Goal: Understand process/instructions

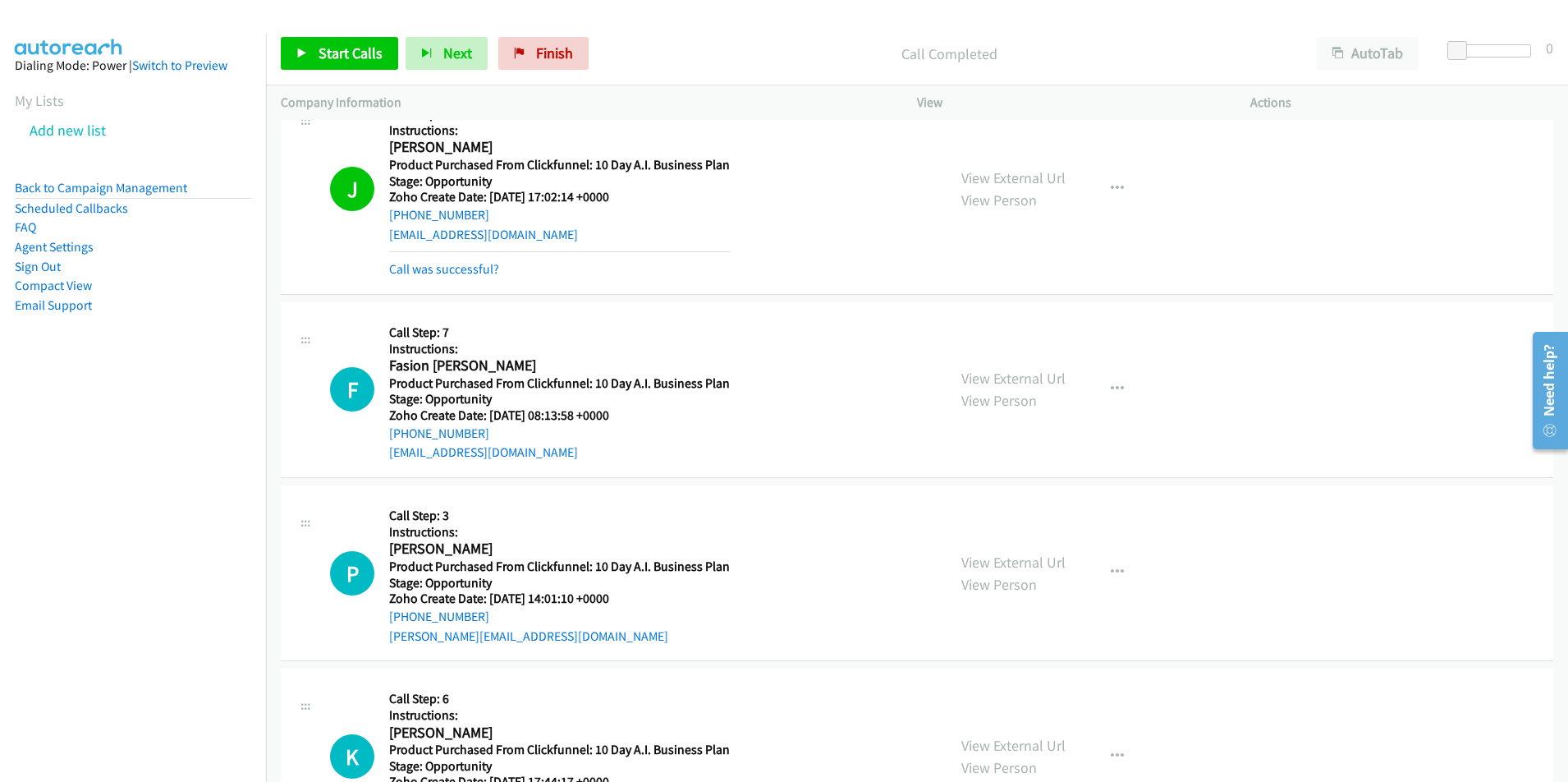
scroll to position [5403, 0]
click at [433, 53] on button "Next" at bounding box center [446, 54] width 82 height 33
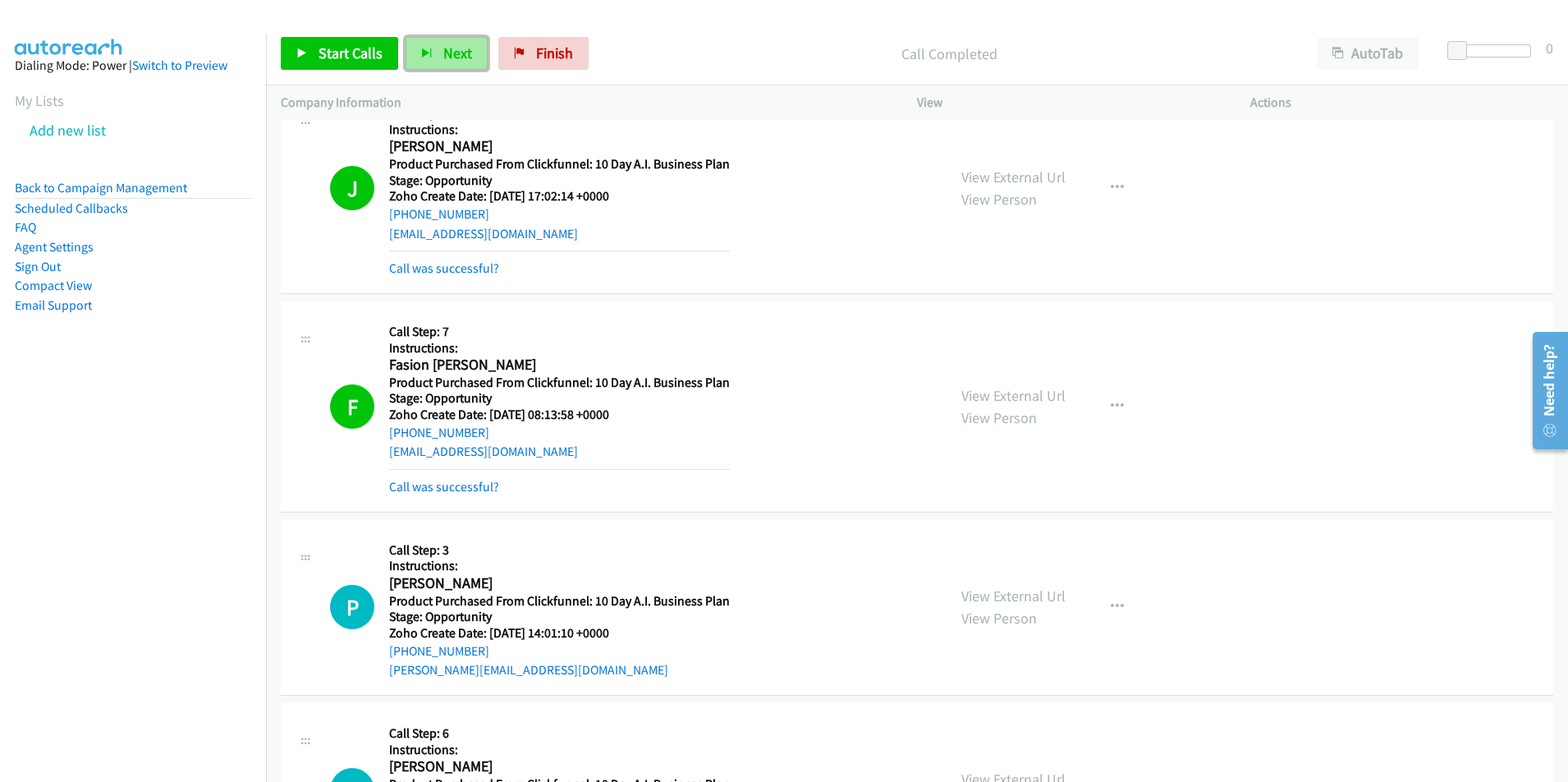
click at [452, 65] on button "Next" at bounding box center [446, 54] width 82 height 33
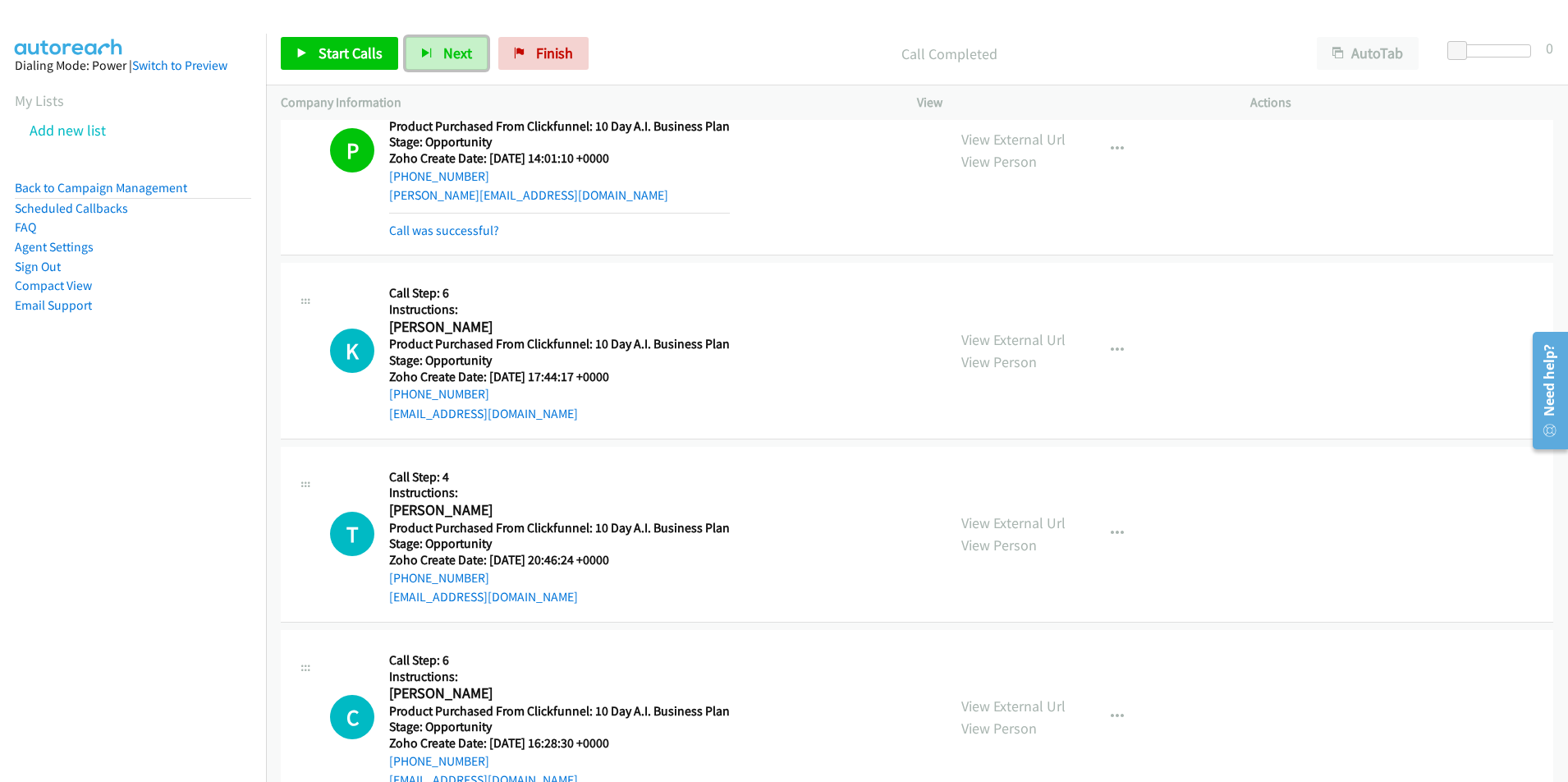
scroll to position [5896, 0]
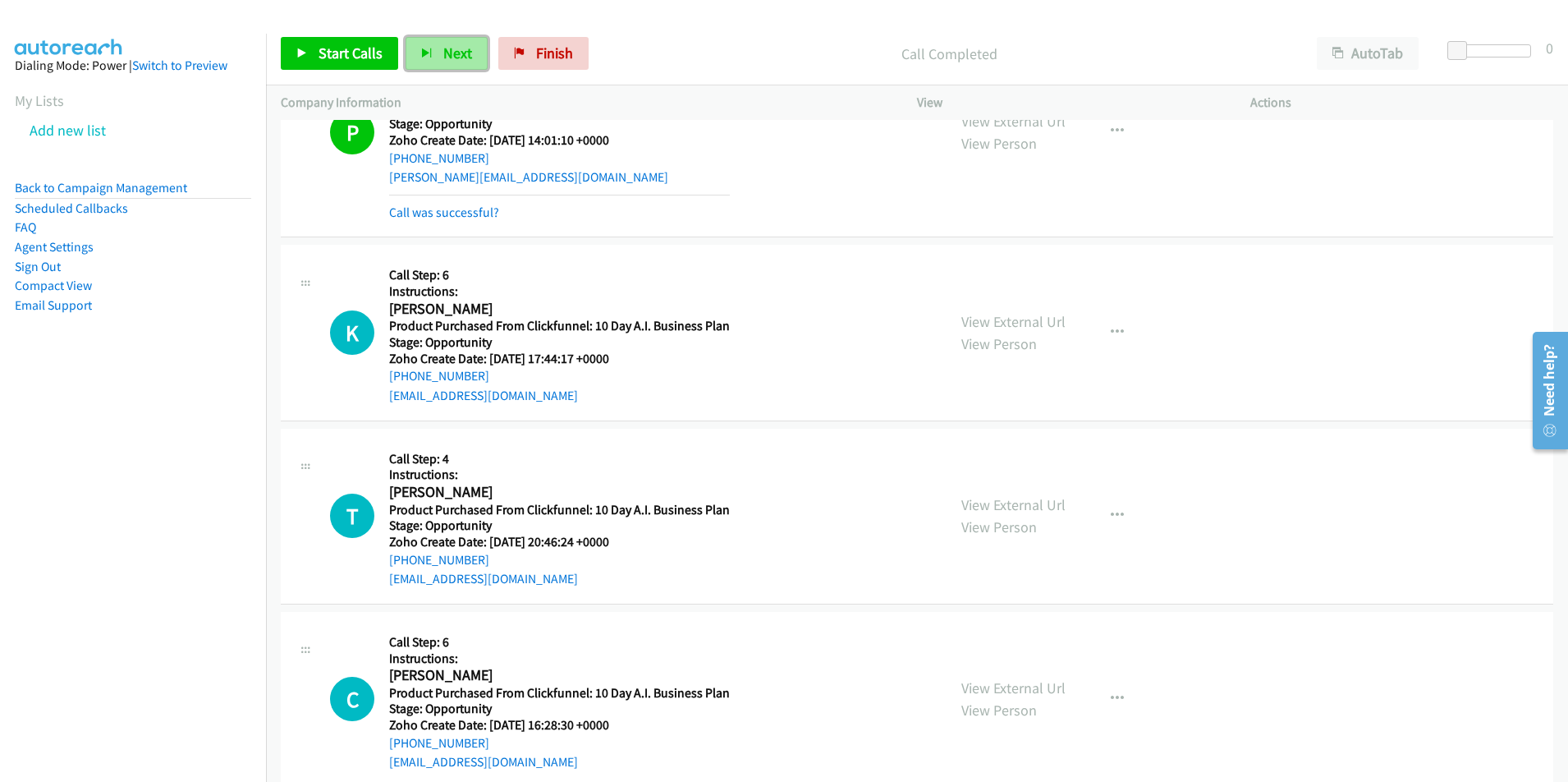
click at [438, 59] on button "Next" at bounding box center [446, 54] width 82 height 33
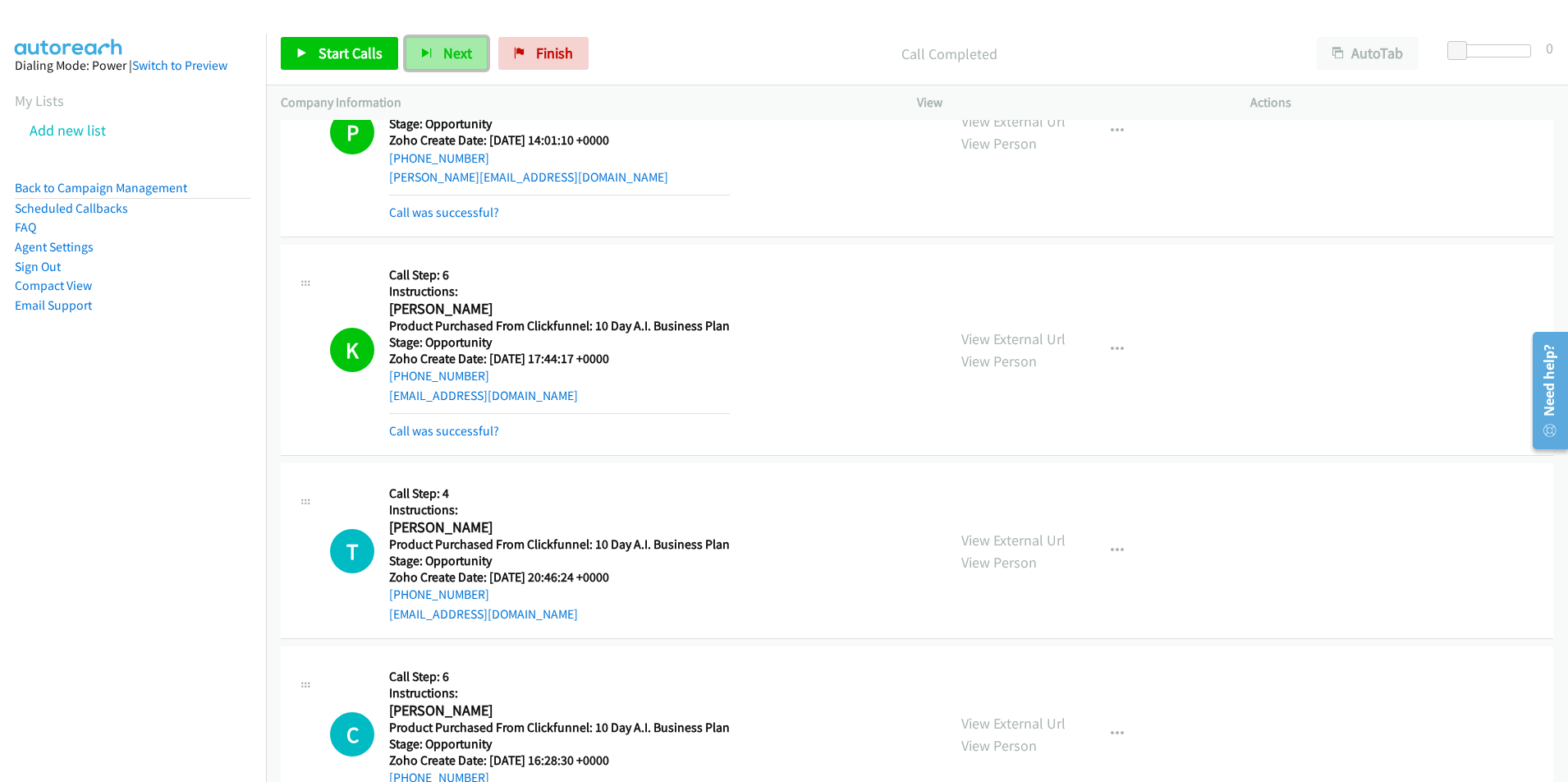
click at [437, 54] on button "Next" at bounding box center [446, 54] width 82 height 33
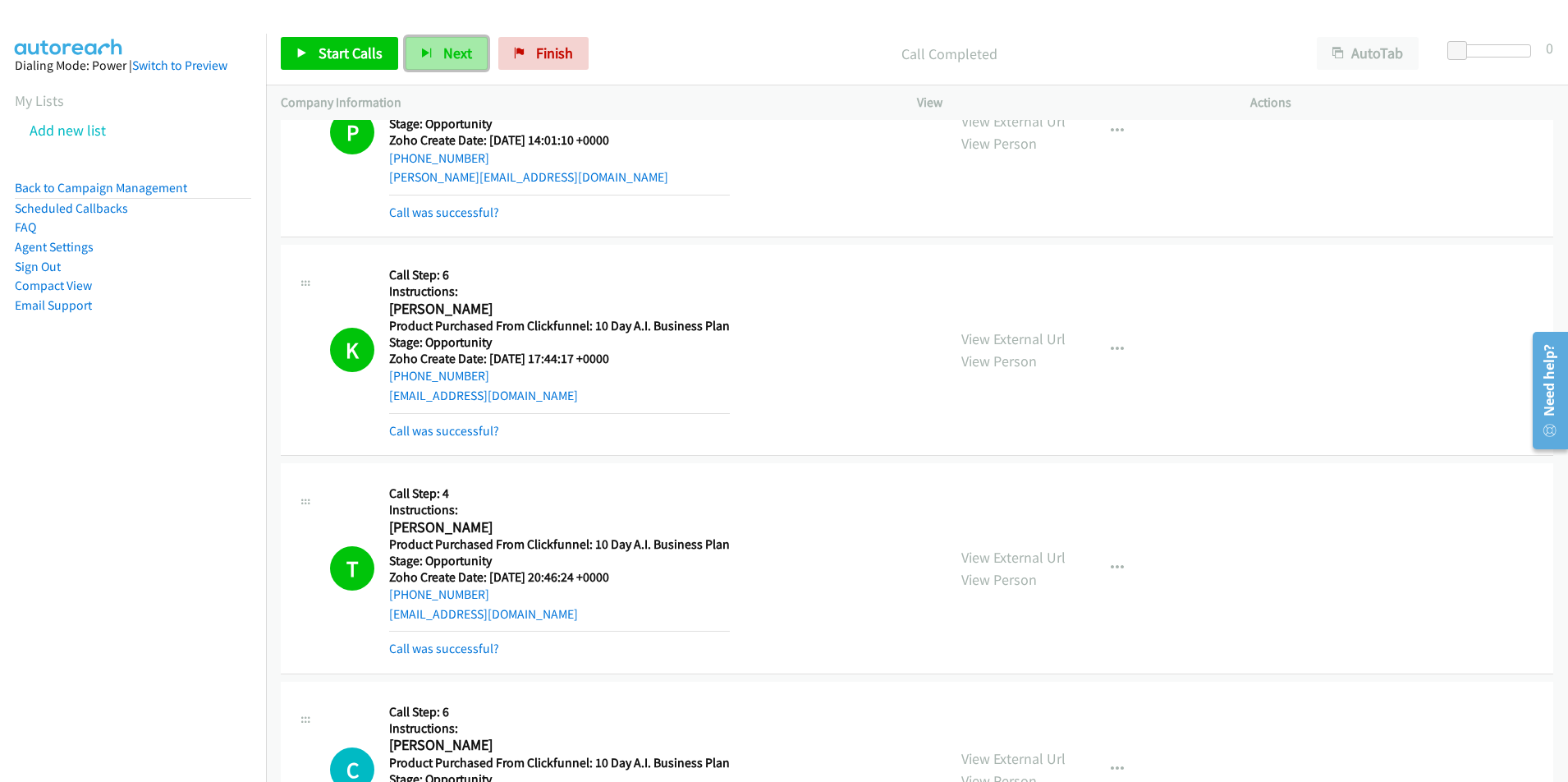
click at [451, 54] on span "Next" at bounding box center [458, 54] width 29 height 19
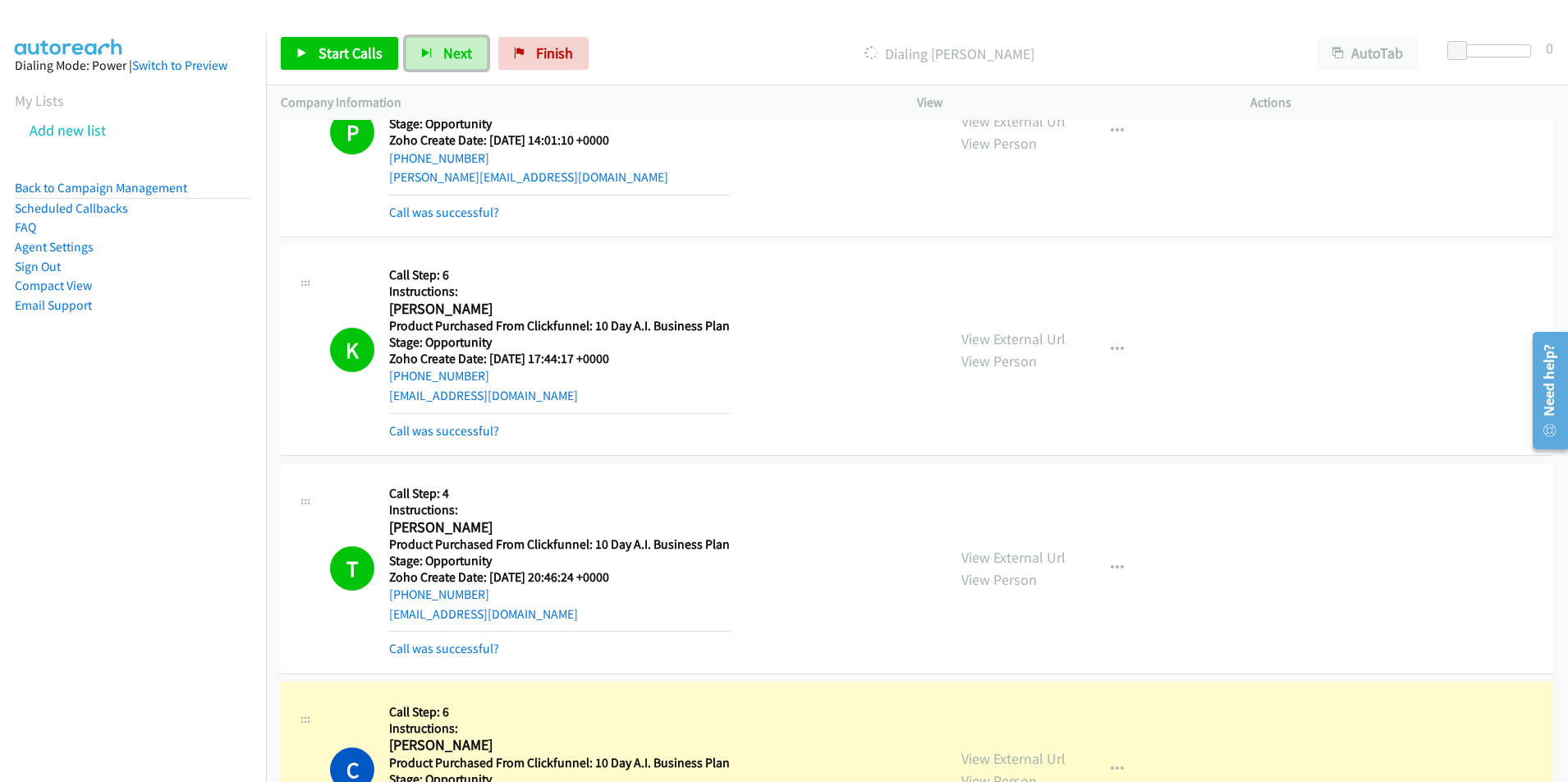
scroll to position [6464, 0]
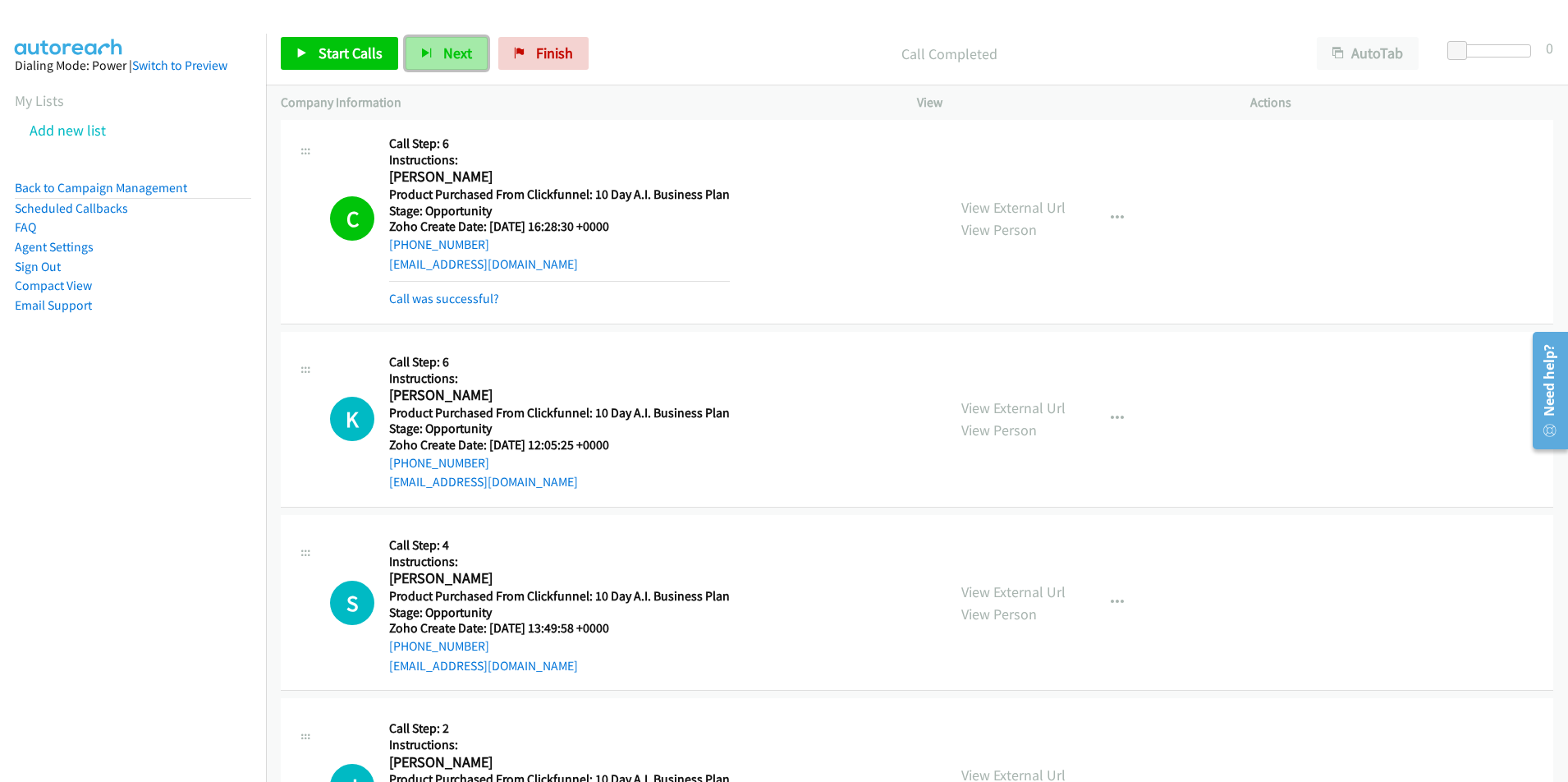
click at [453, 49] on span "Next" at bounding box center [458, 54] width 29 height 19
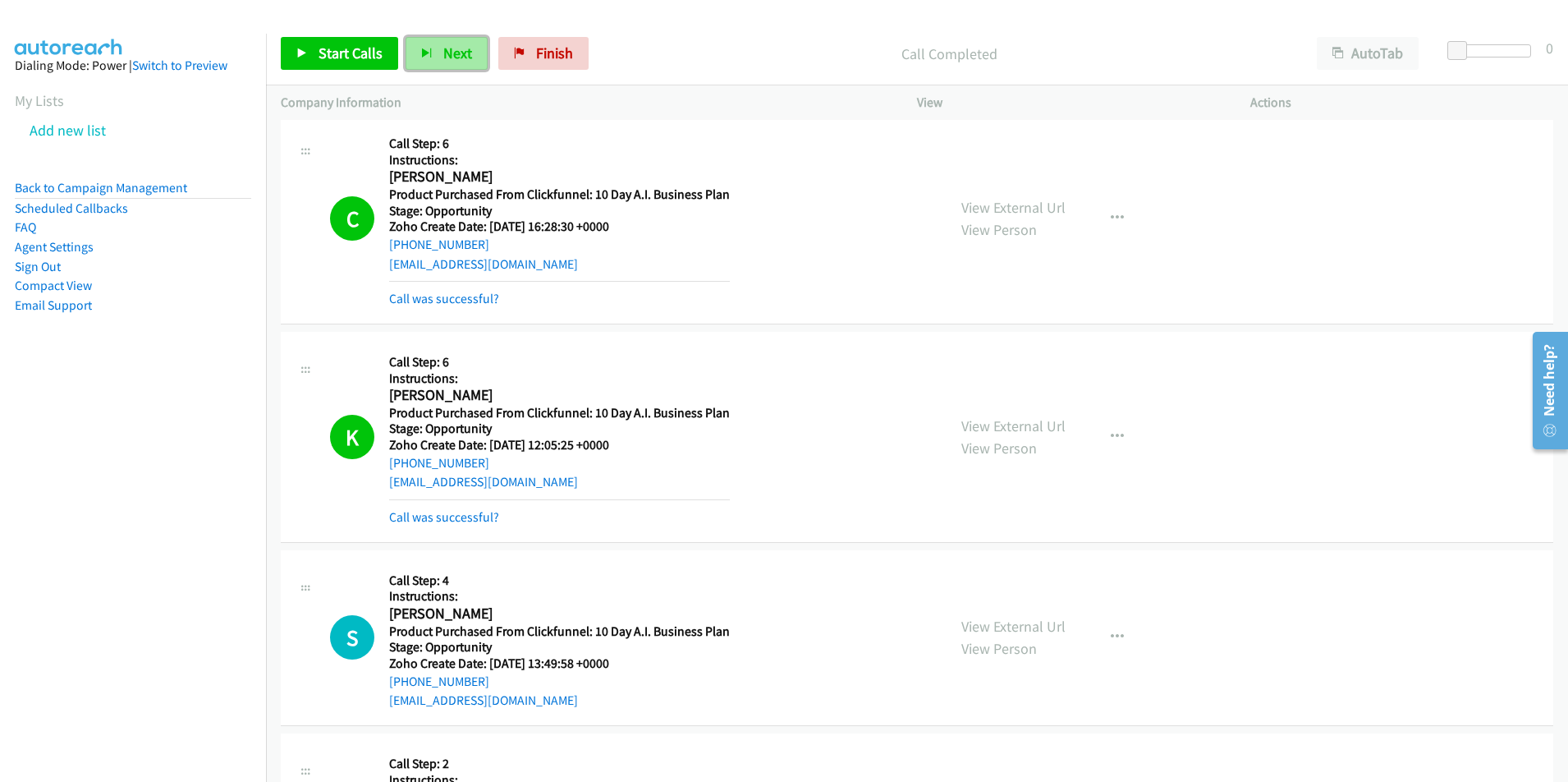
click at [456, 55] on span "Next" at bounding box center [458, 54] width 29 height 19
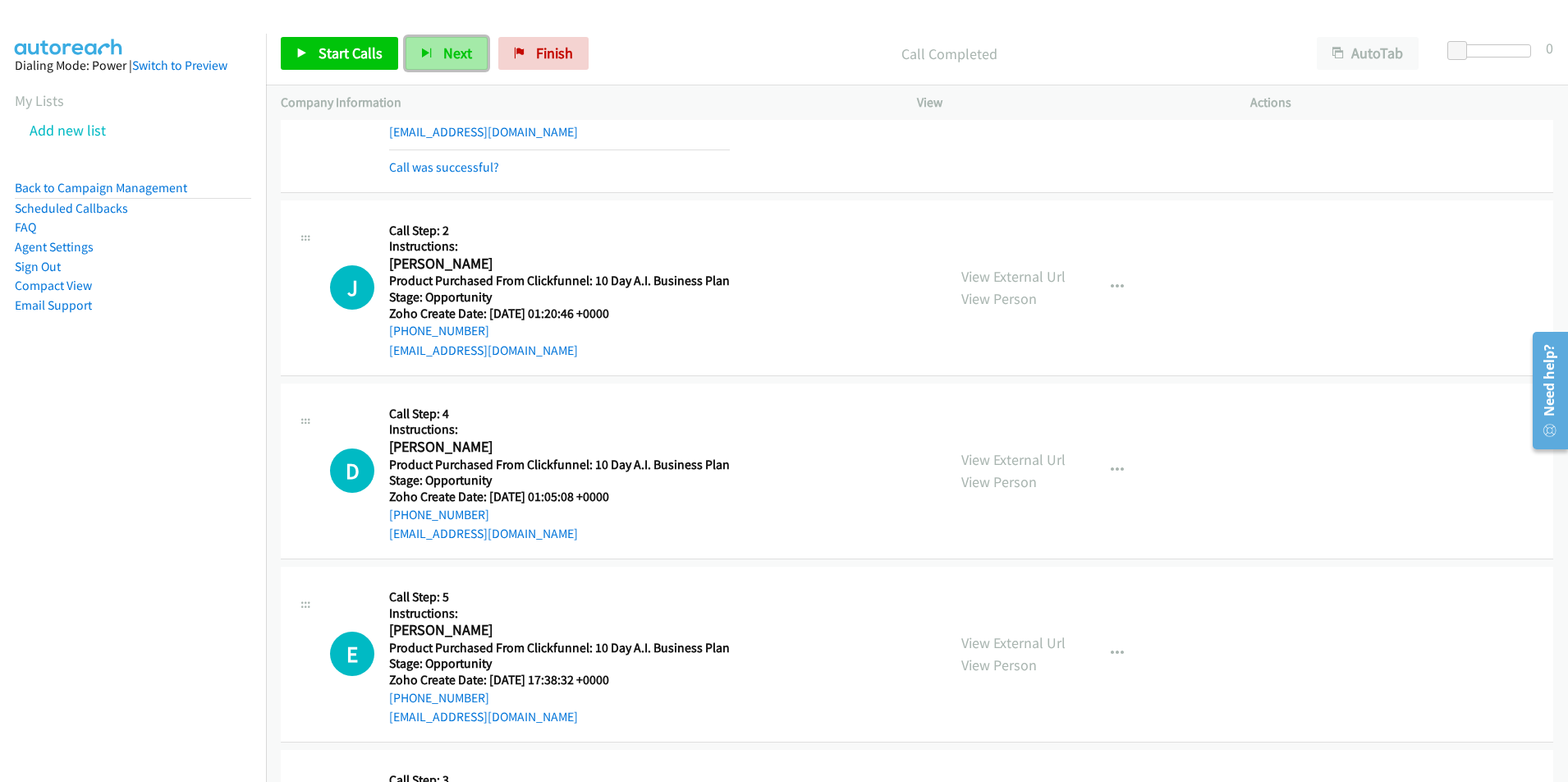
click at [443, 51] on span "Next" at bounding box center [458, 54] width 29 height 19
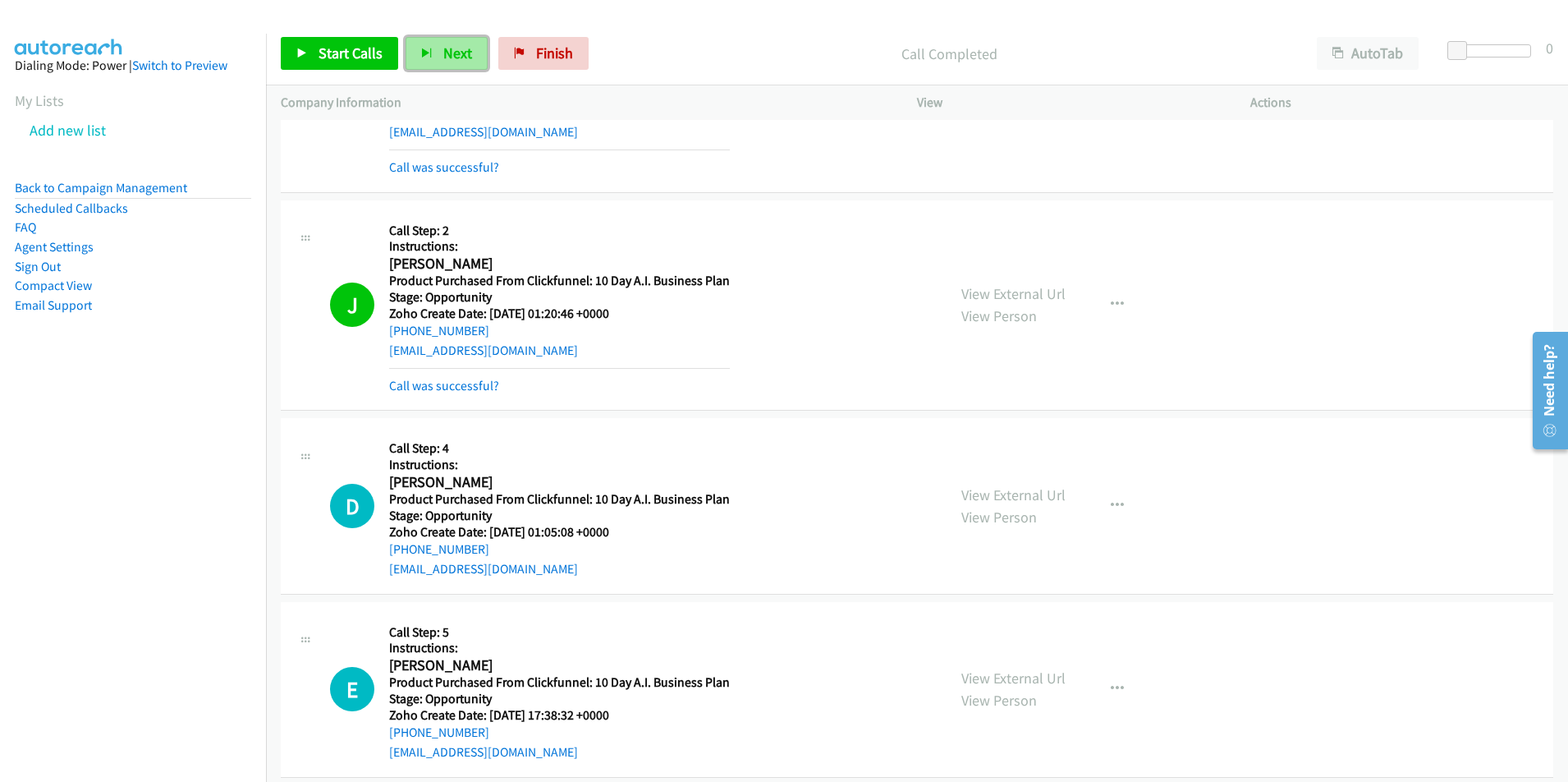
click at [452, 64] on button "Next" at bounding box center [446, 54] width 82 height 33
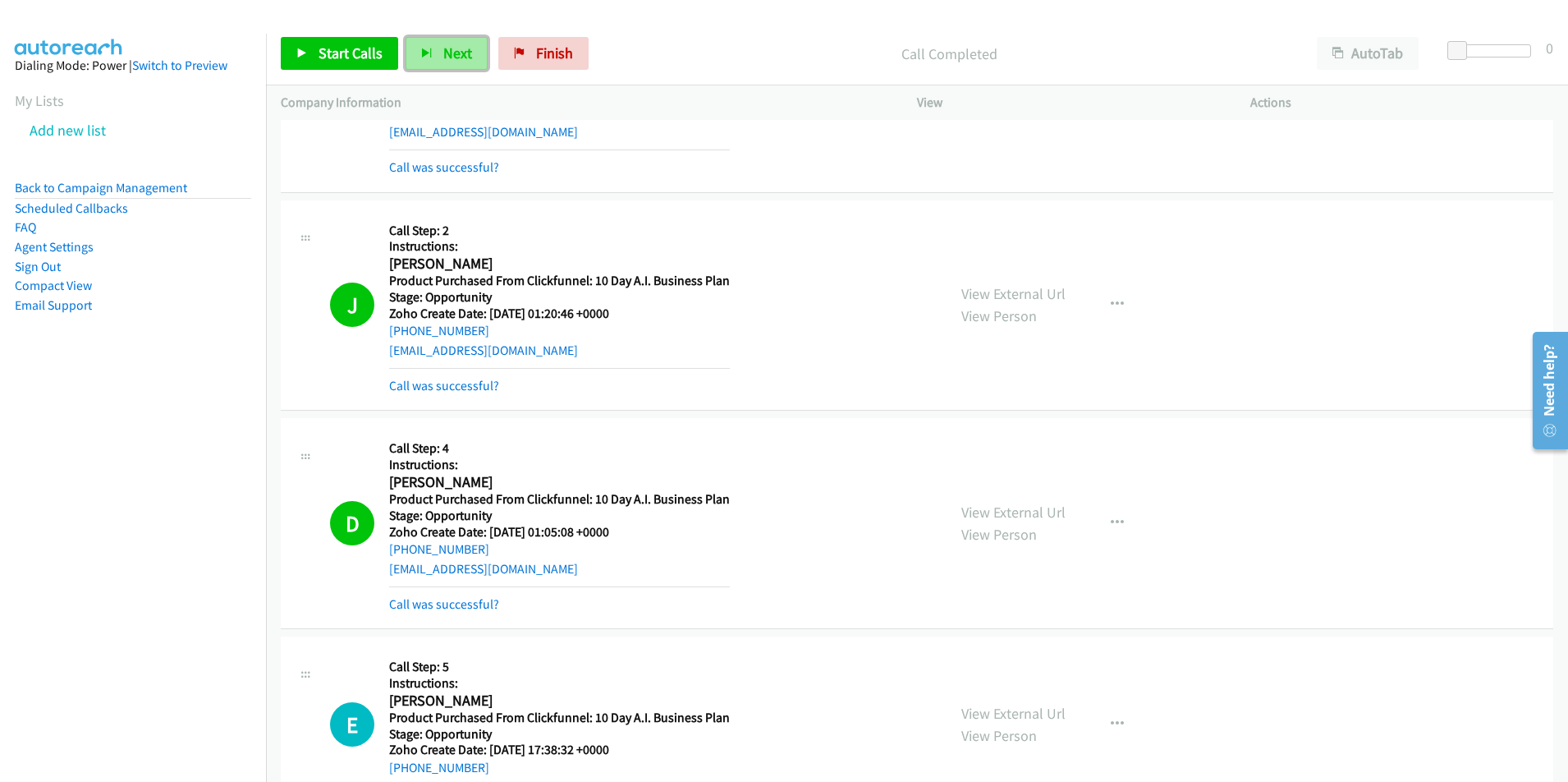
click at [447, 55] on span "Next" at bounding box center [458, 54] width 29 height 19
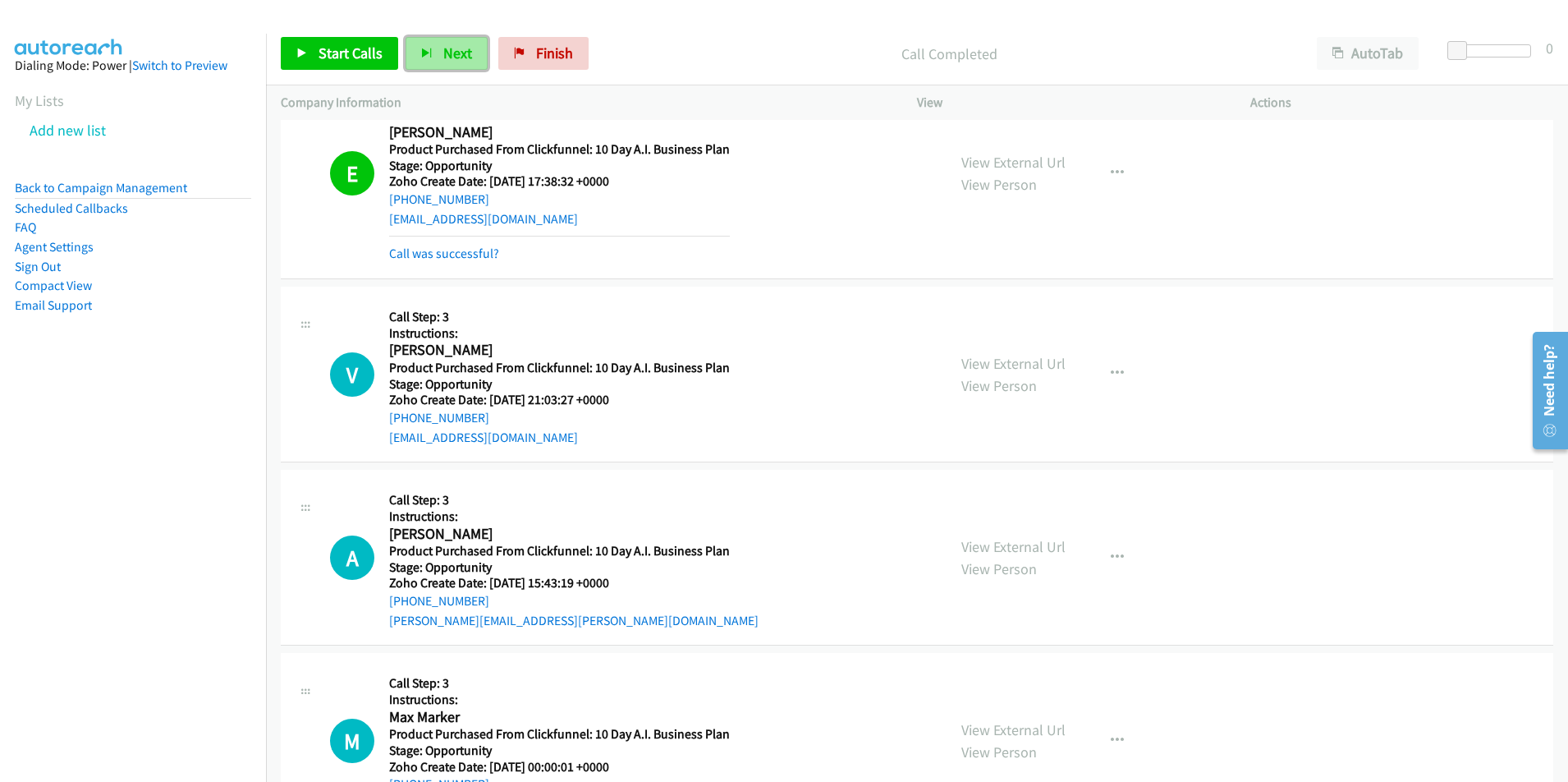
click at [447, 50] on span "Next" at bounding box center [458, 54] width 29 height 19
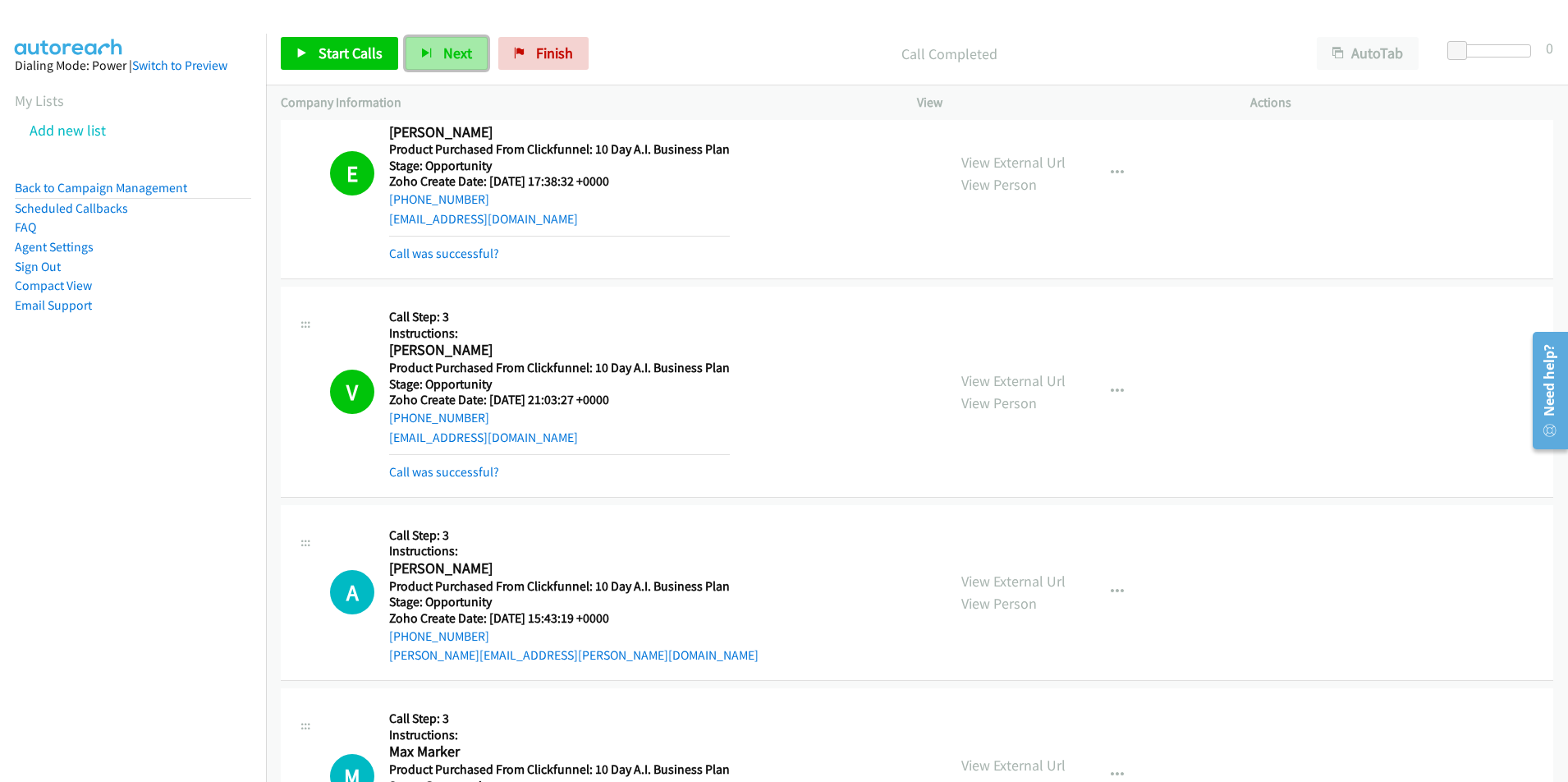
click at [426, 44] on button "Next" at bounding box center [446, 54] width 82 height 33
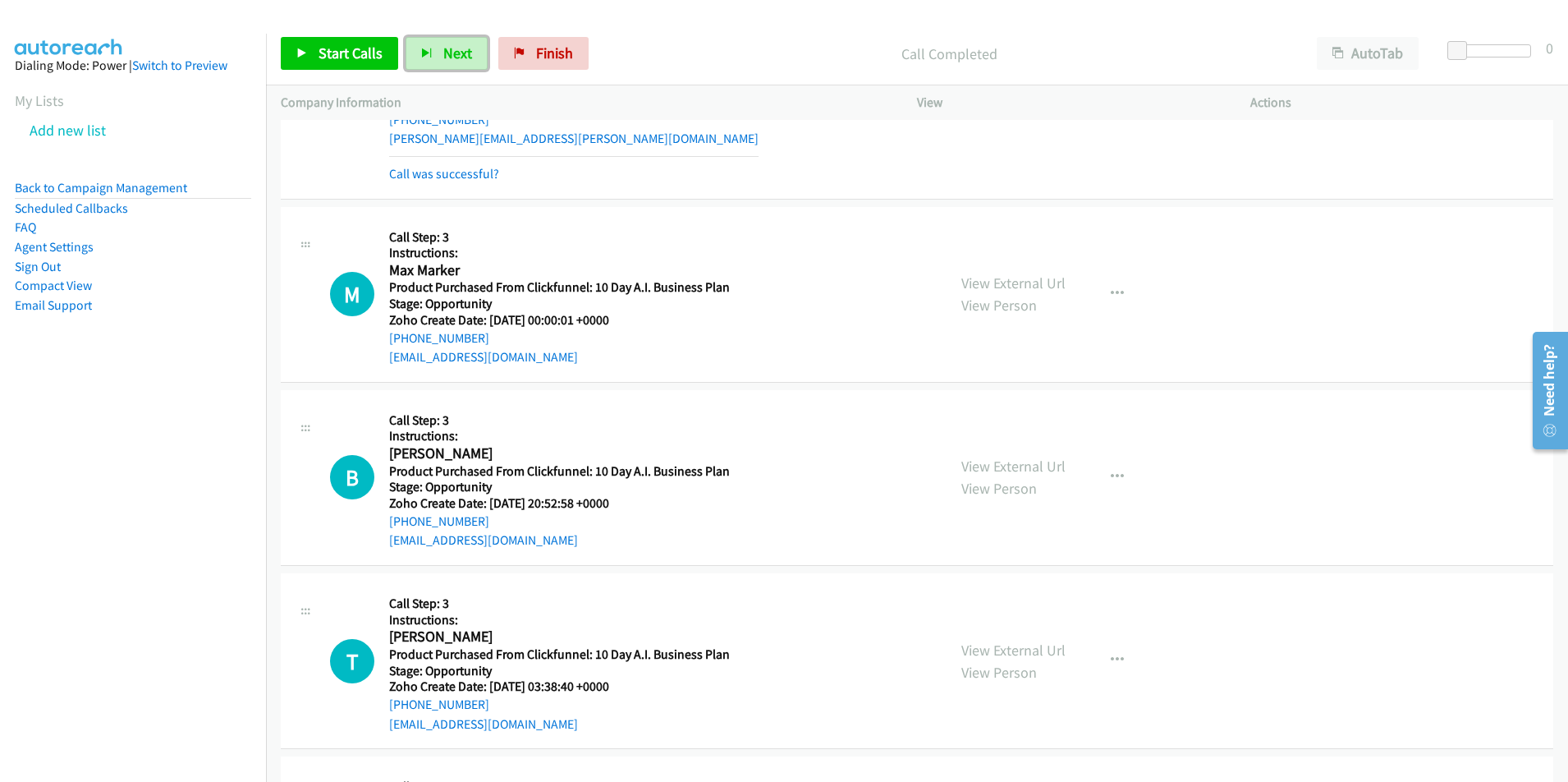
scroll to position [8137, 0]
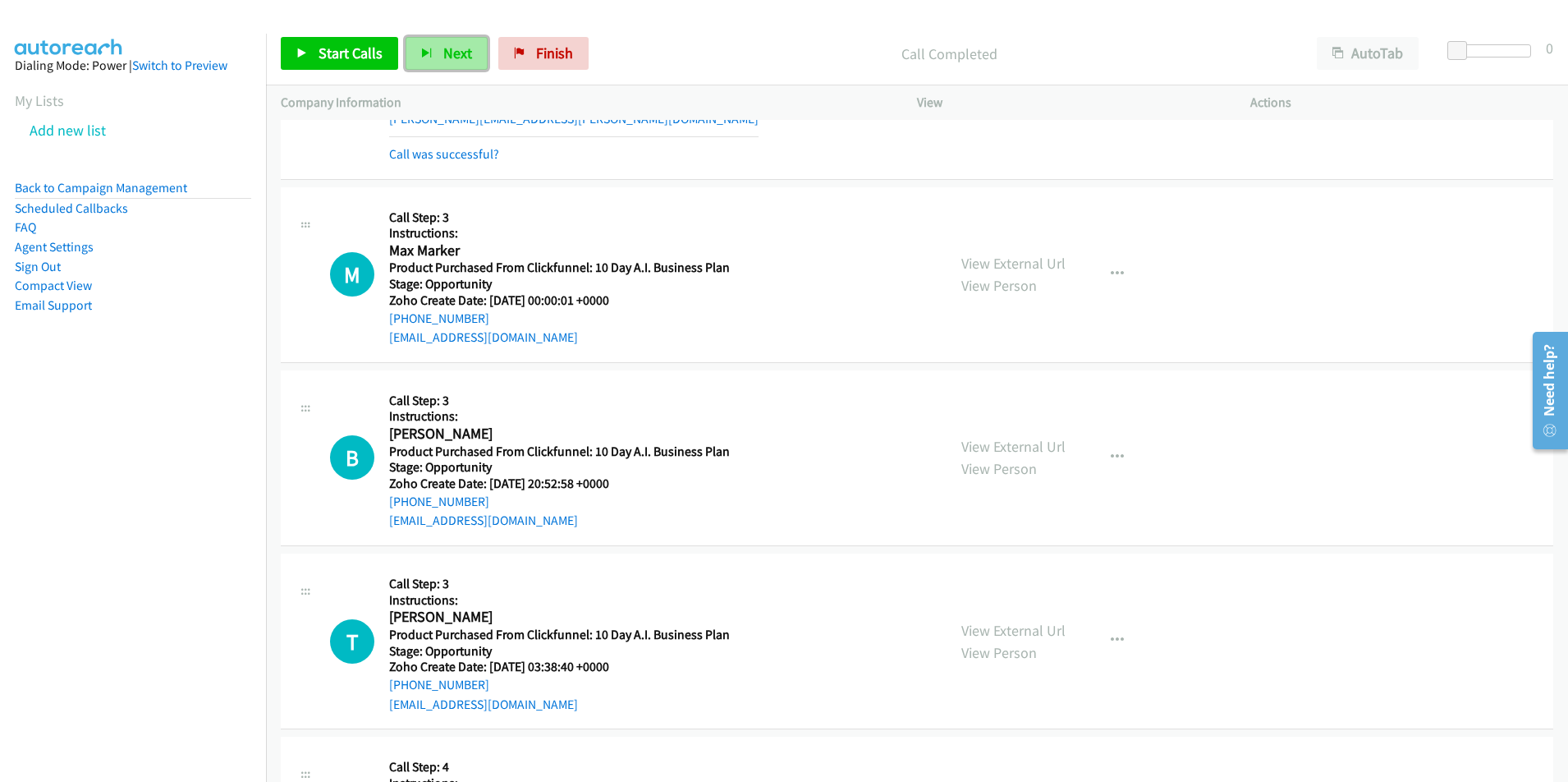
click at [475, 67] on button "Next" at bounding box center [446, 54] width 82 height 33
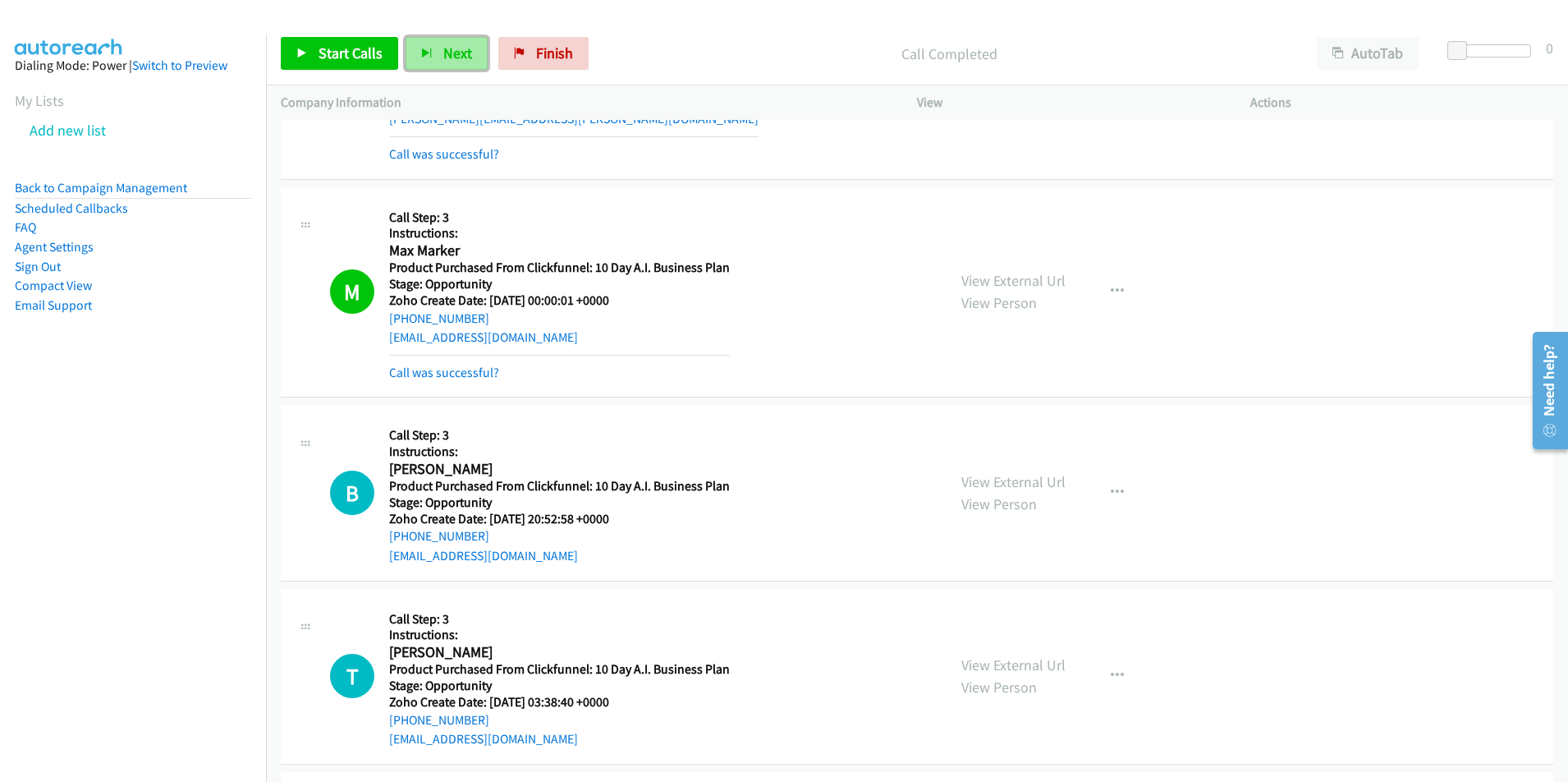
click at [425, 59] on button "Next" at bounding box center [446, 54] width 82 height 33
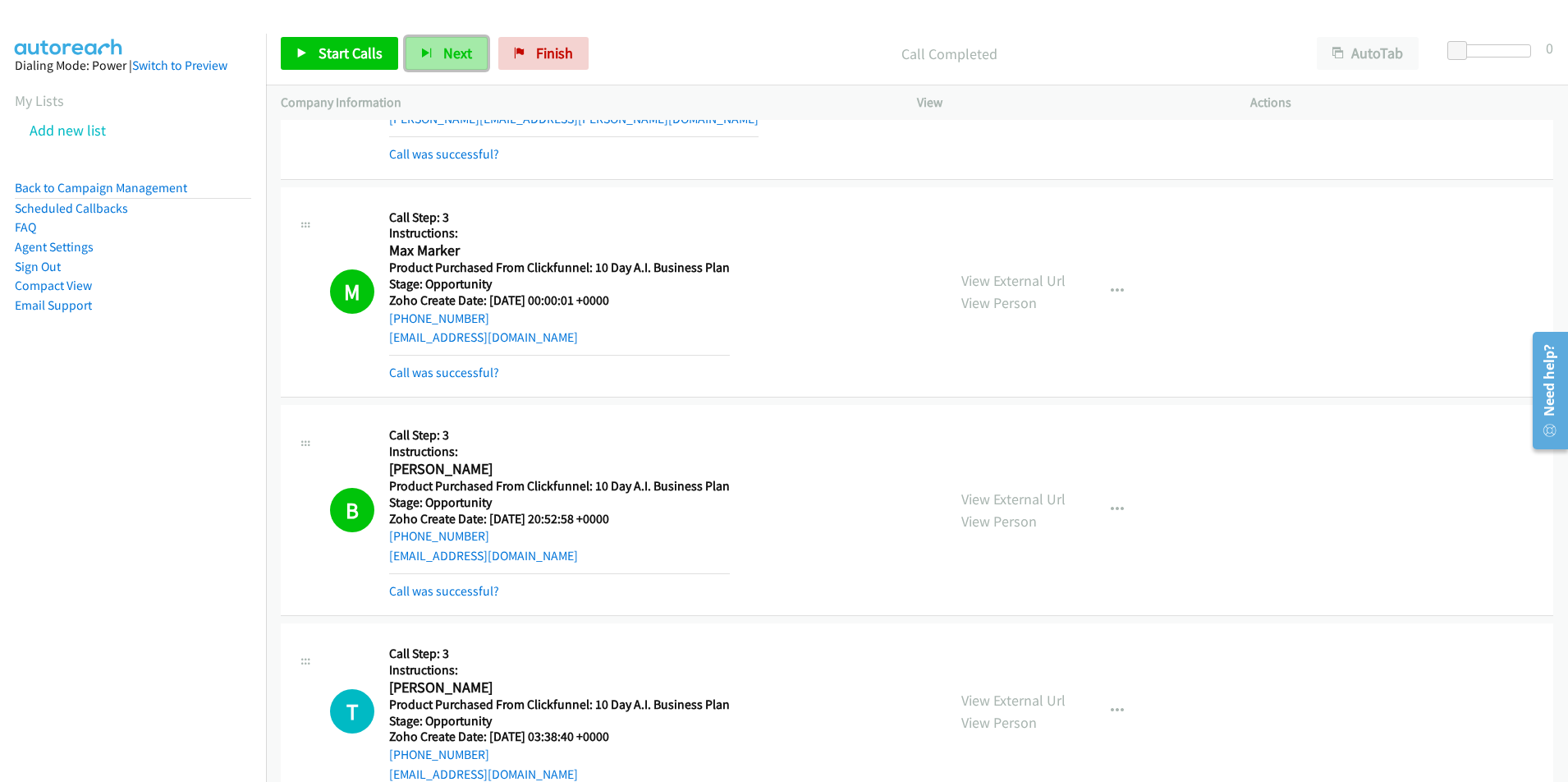
click at [443, 51] on span "Next" at bounding box center [458, 54] width 29 height 19
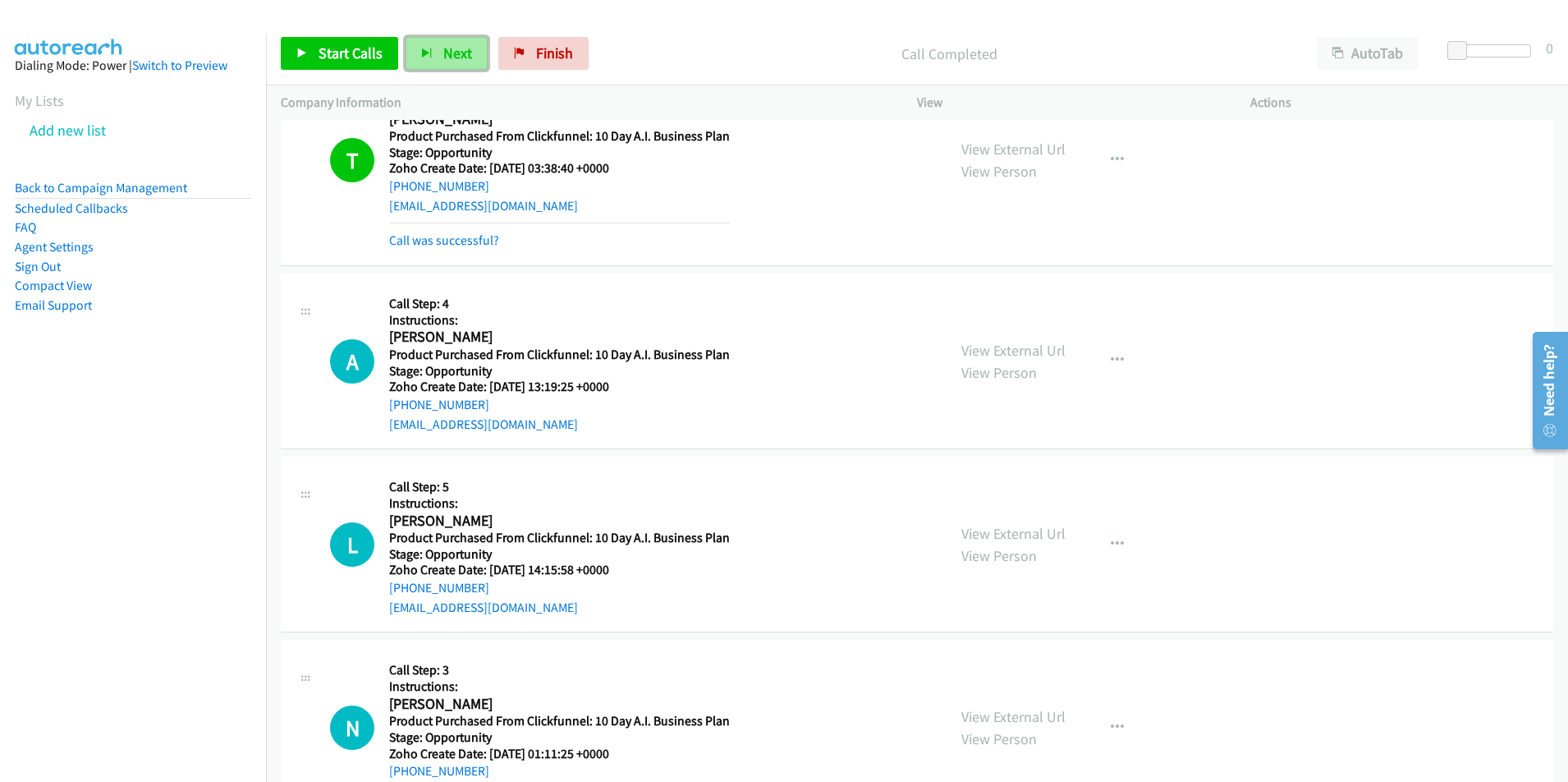
click at [433, 54] on button "Next" at bounding box center [446, 54] width 82 height 33
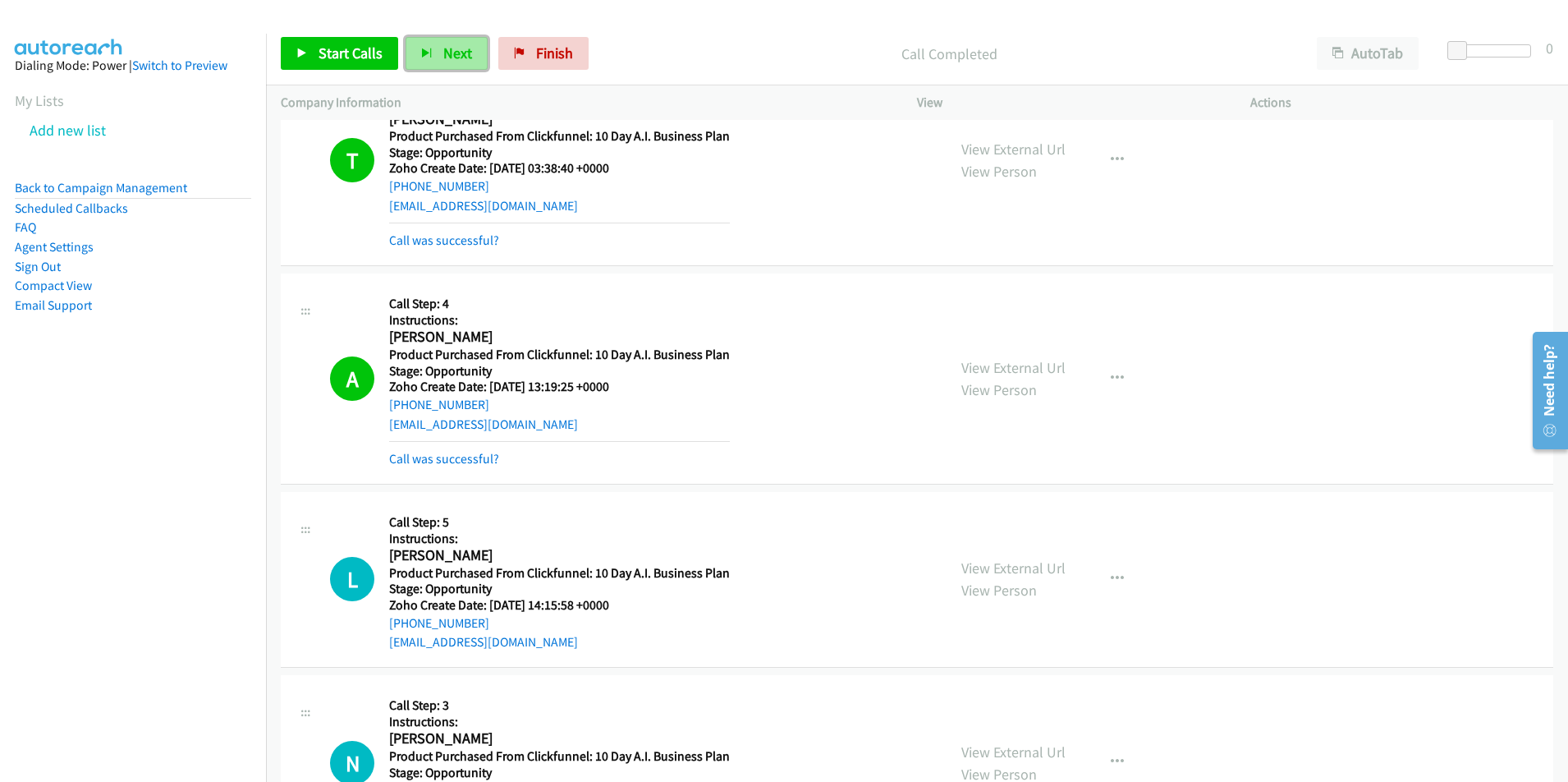
click at [454, 59] on span "Next" at bounding box center [458, 54] width 29 height 19
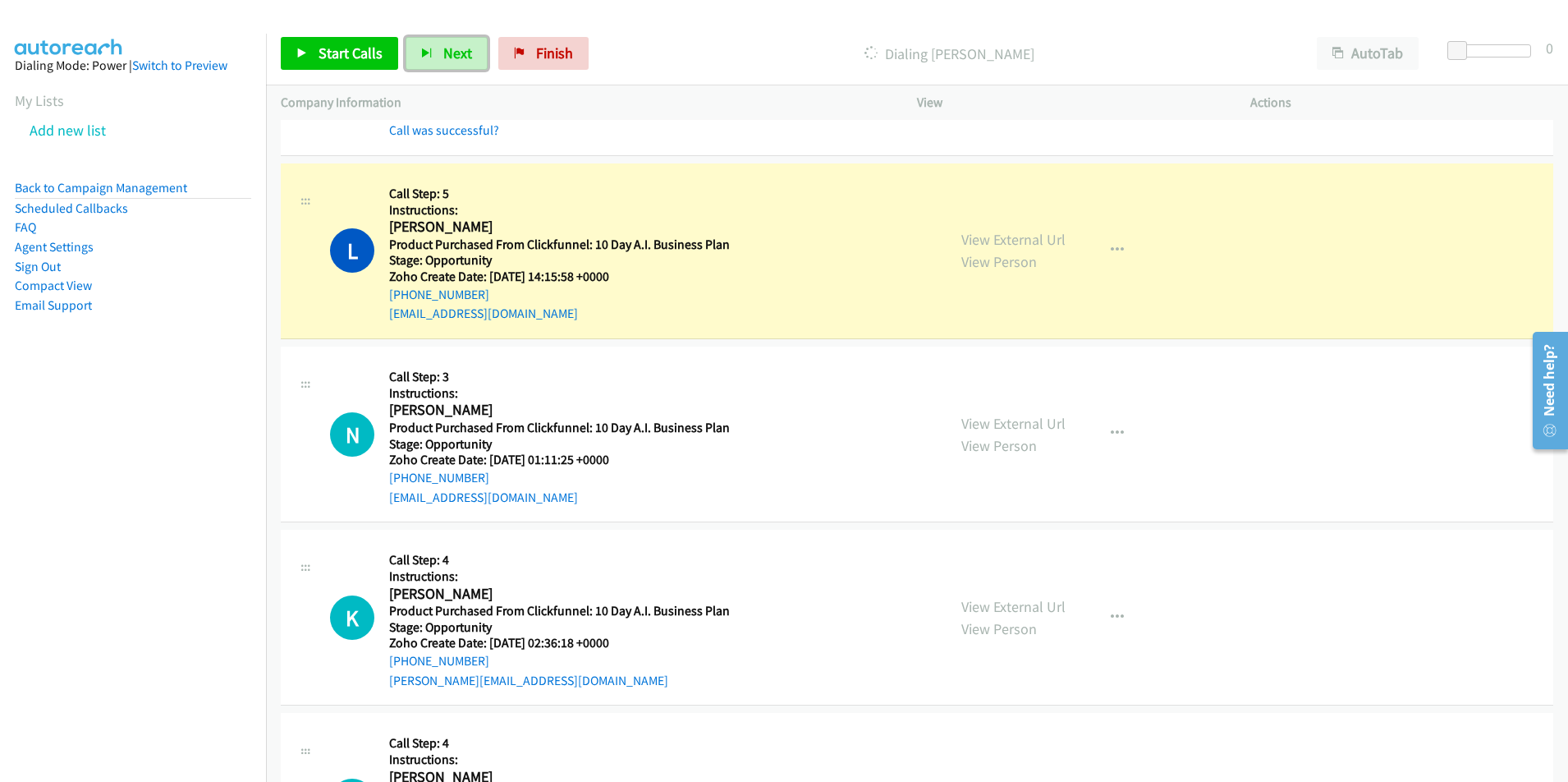
scroll to position [9068, 0]
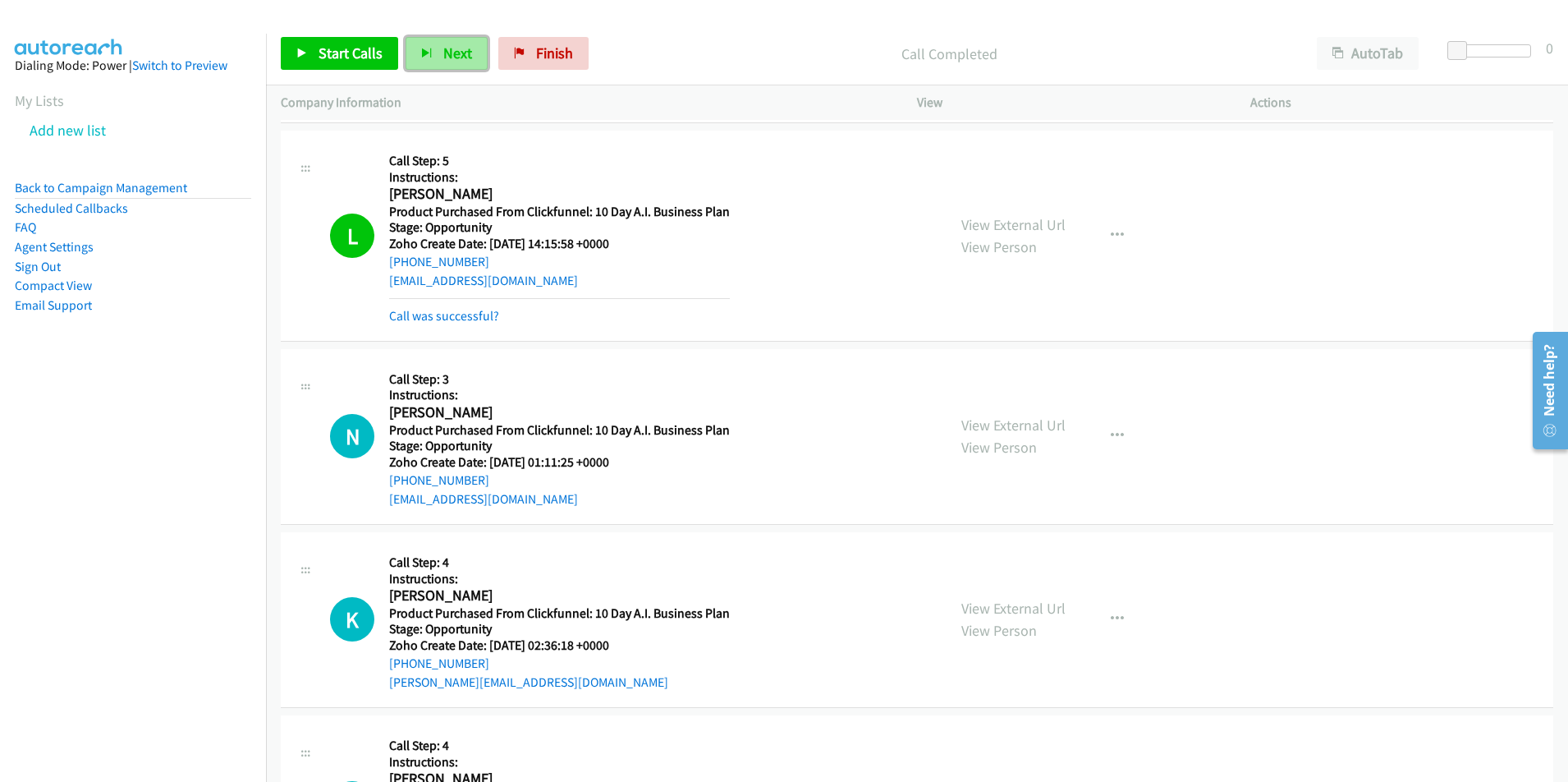
click at [448, 57] on span "Next" at bounding box center [458, 54] width 29 height 19
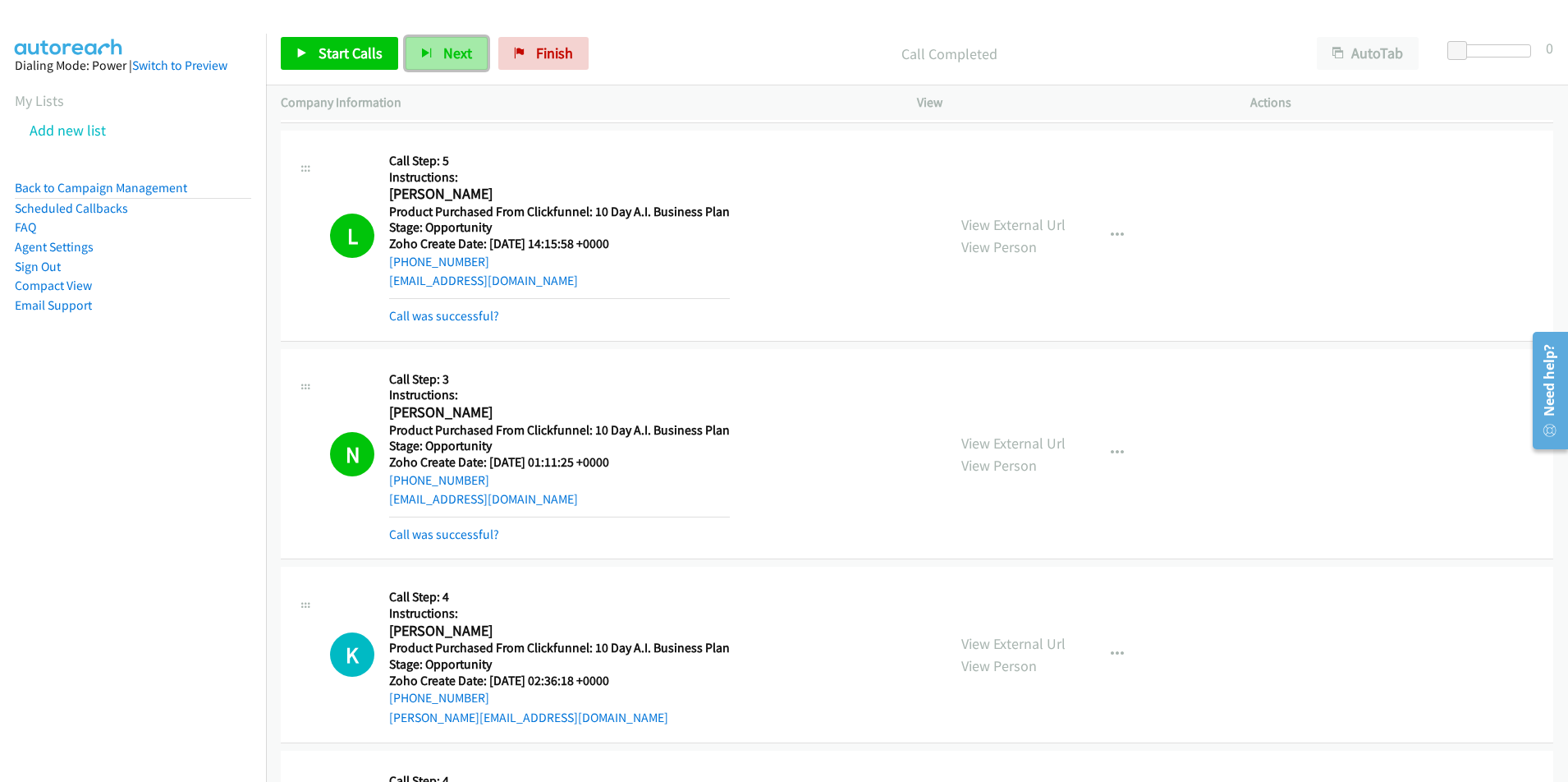
click at [438, 60] on button "Next" at bounding box center [446, 54] width 82 height 33
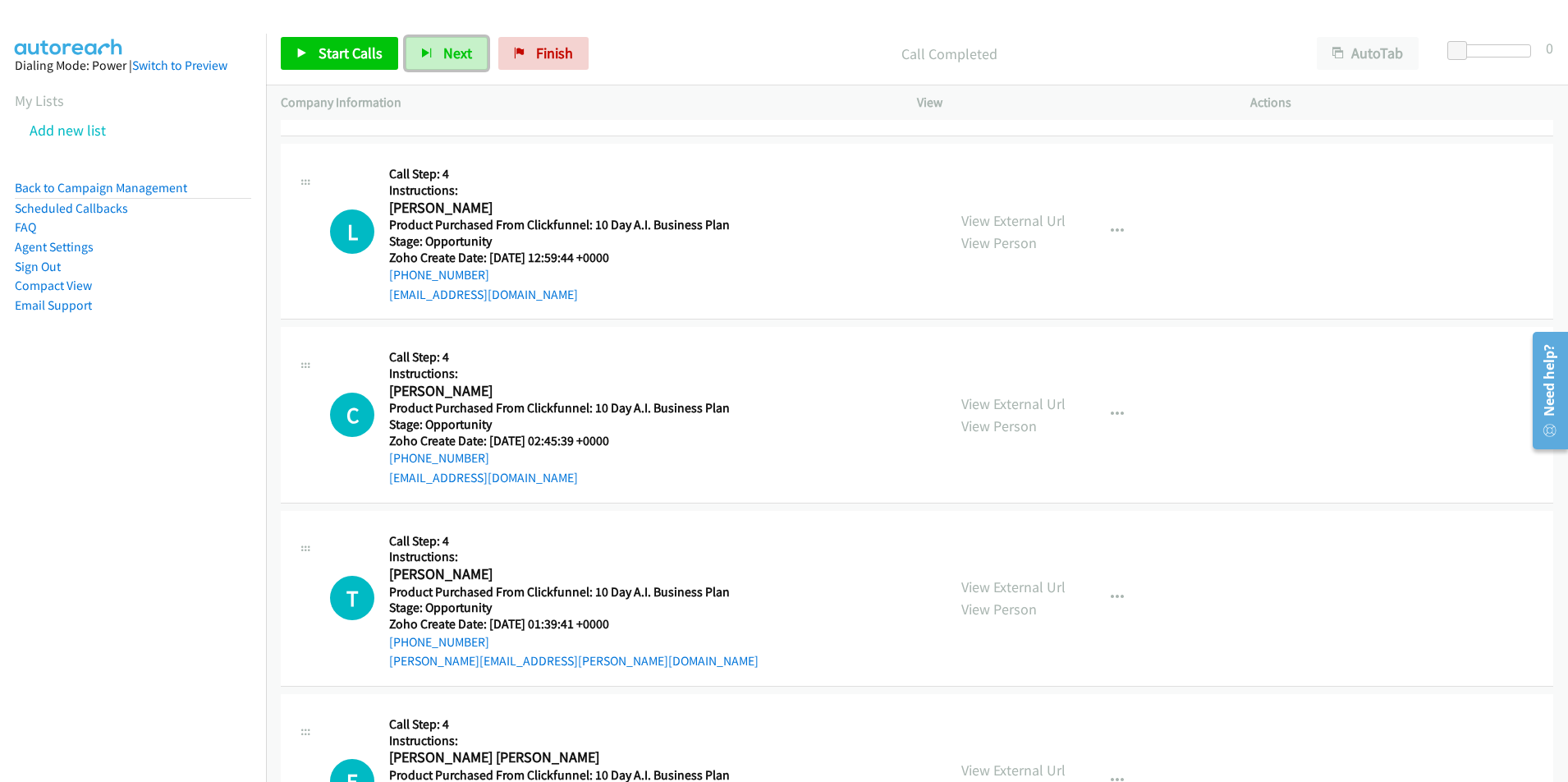
scroll to position [9724, 0]
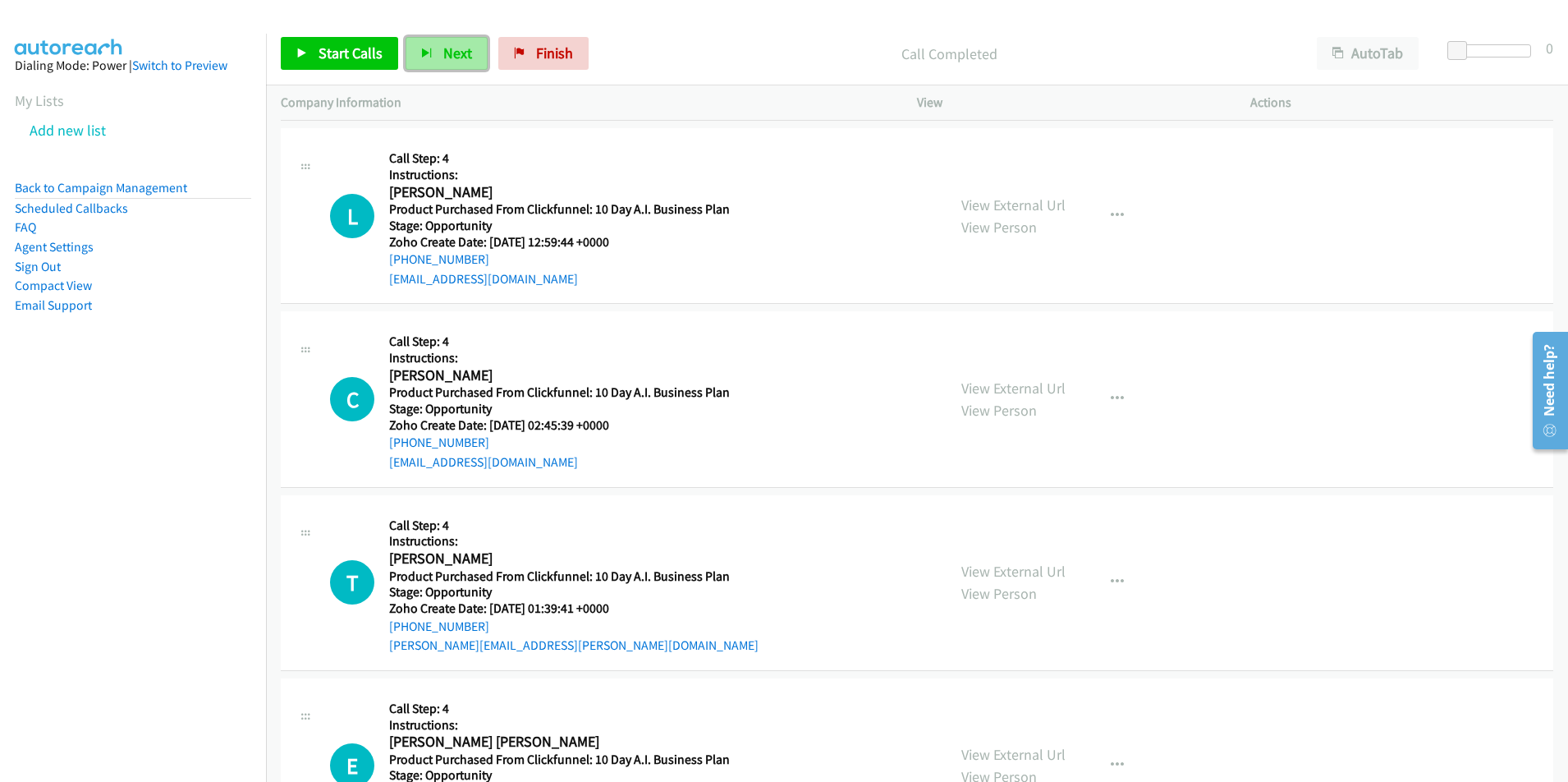
click at [455, 59] on span "Next" at bounding box center [458, 54] width 29 height 19
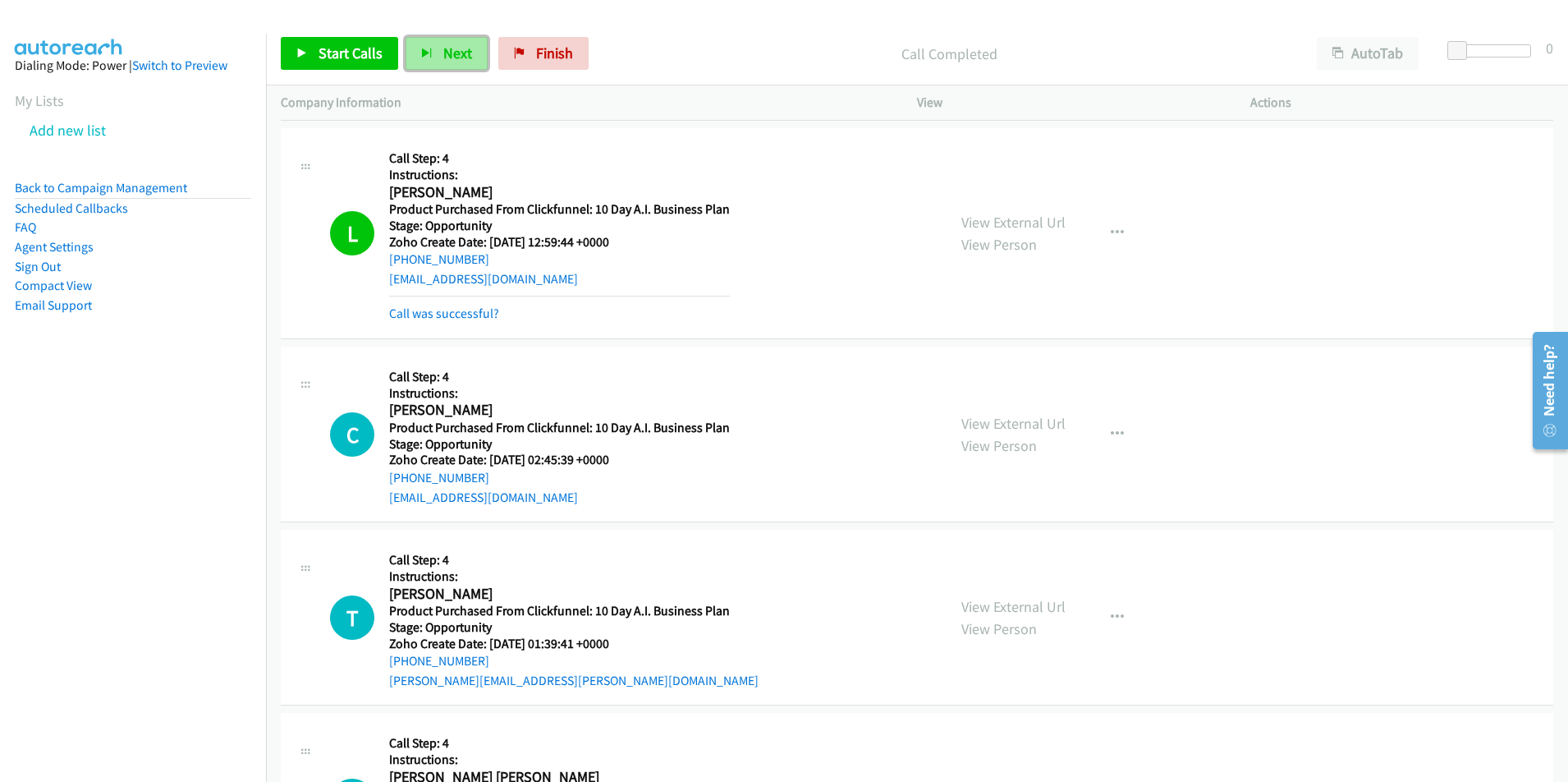
click at [448, 50] on span "Next" at bounding box center [458, 54] width 29 height 19
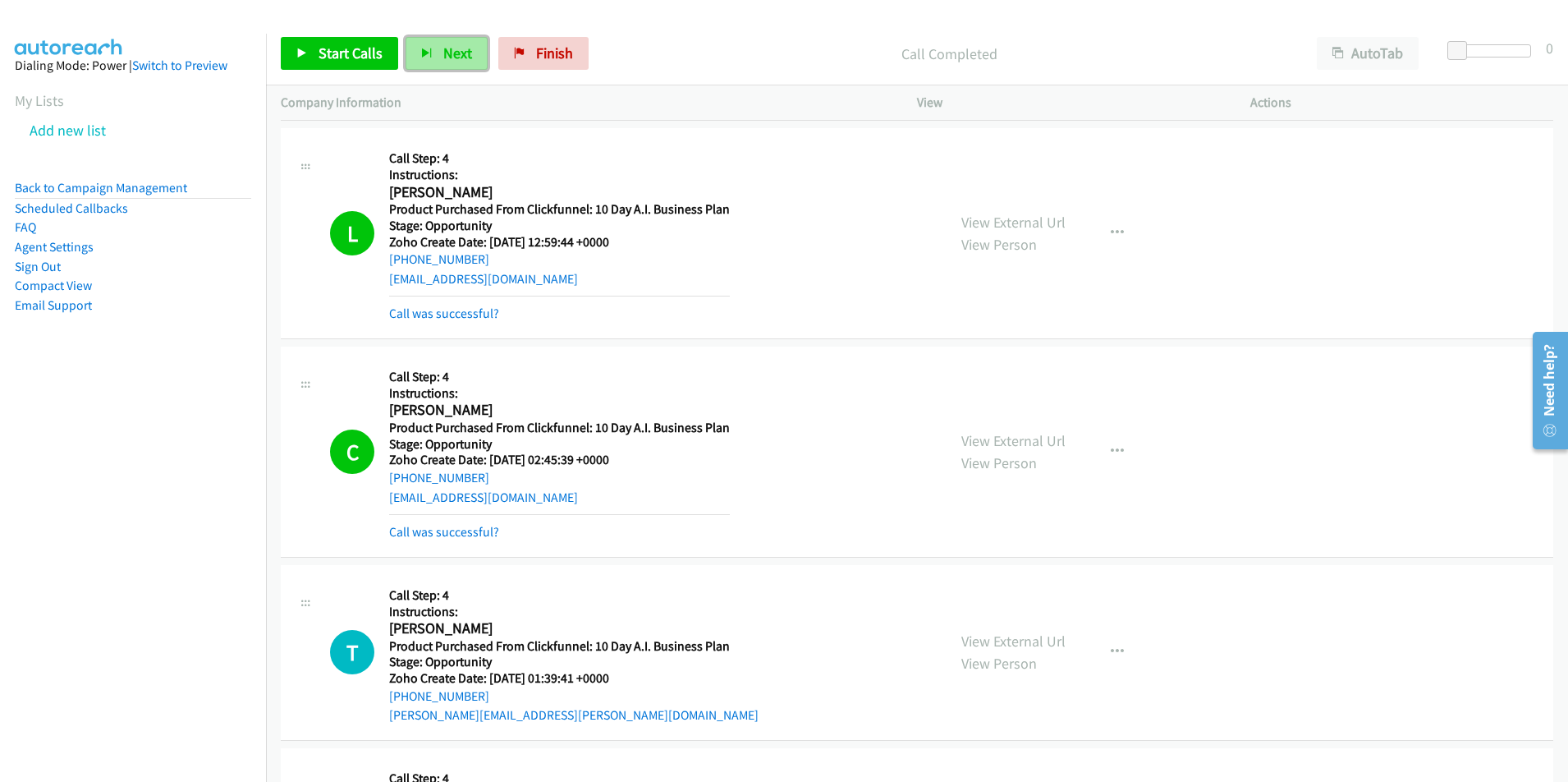
click at [429, 54] on icon "button" at bounding box center [427, 54] width 11 height 11
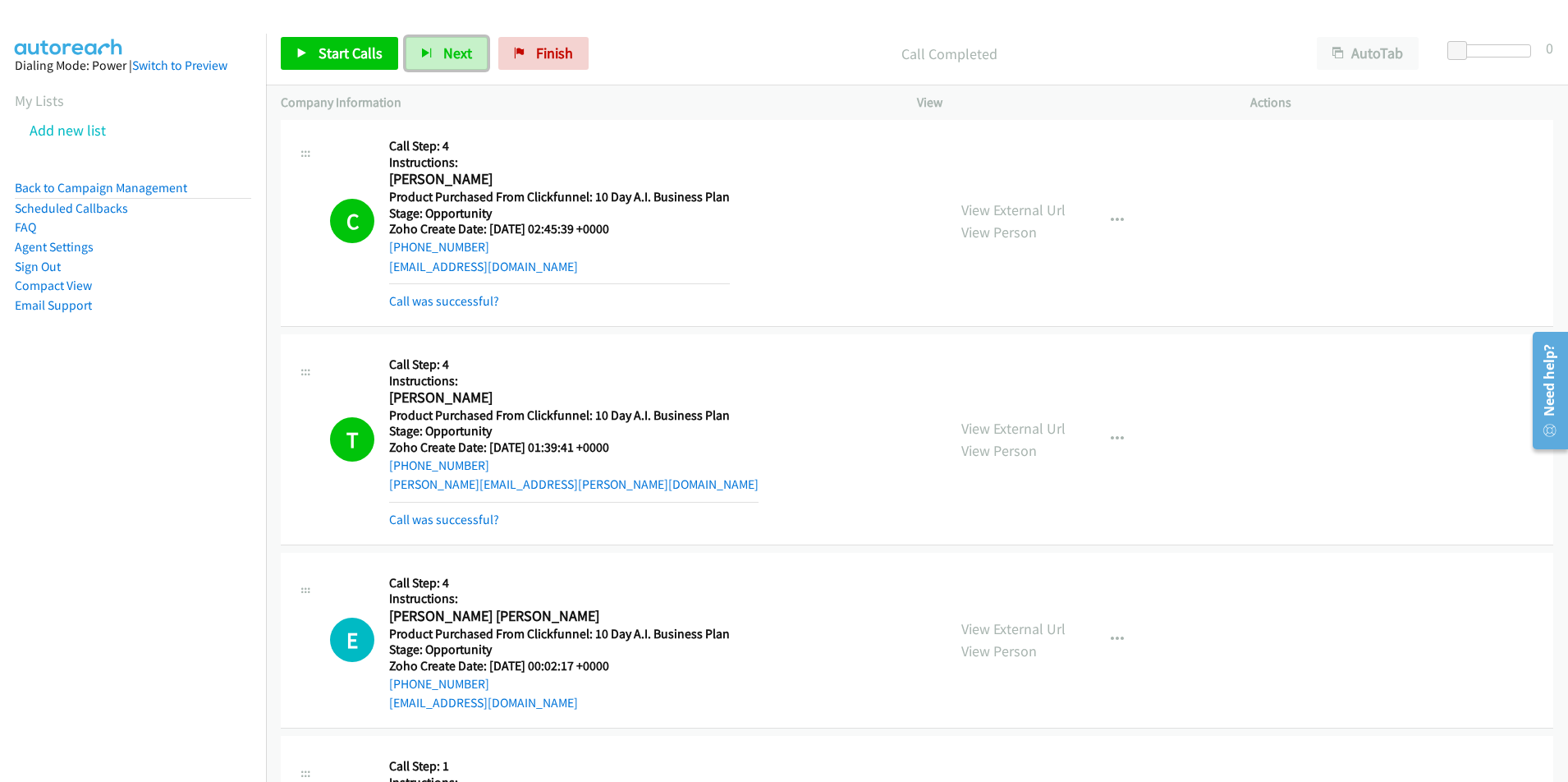
scroll to position [9987, 0]
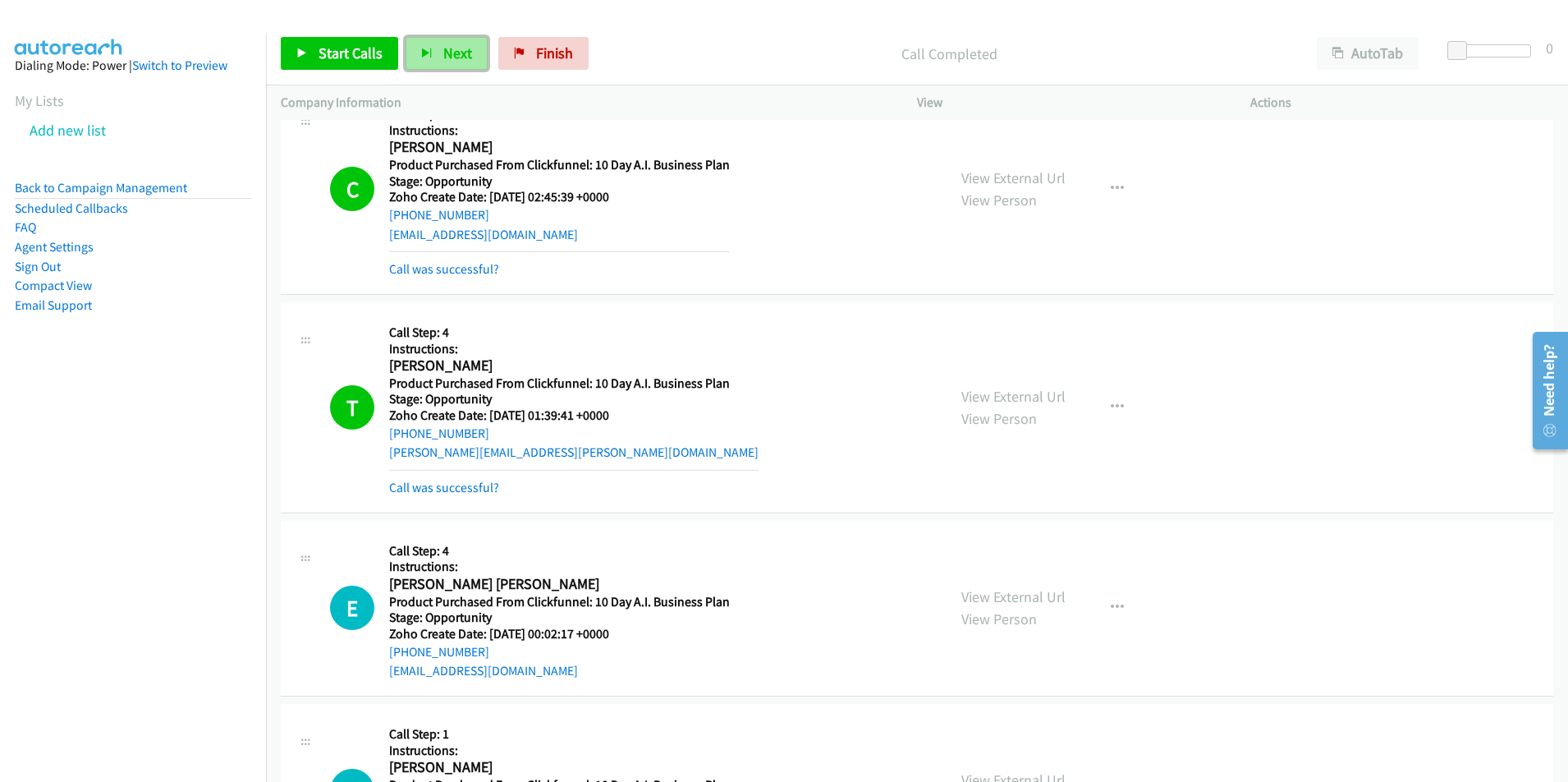
click at [449, 53] on span "Next" at bounding box center [458, 54] width 29 height 19
